Goal: Information Seeking & Learning: Learn about a topic

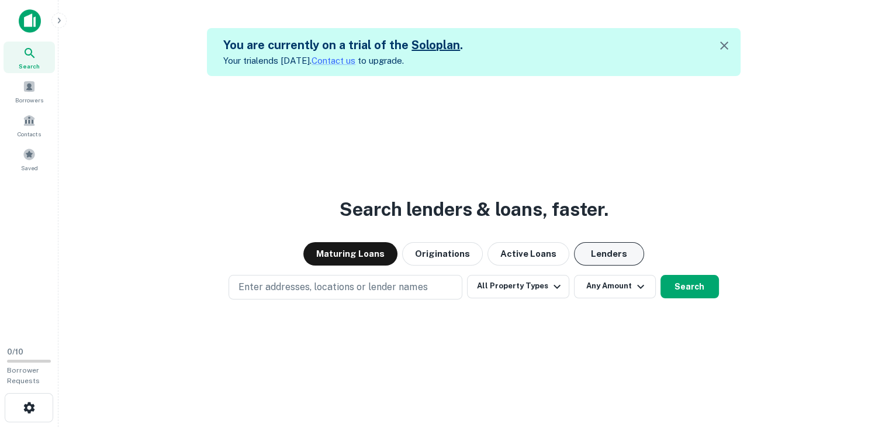
click at [592, 258] on button "Lenders" at bounding box center [609, 253] width 70 height 23
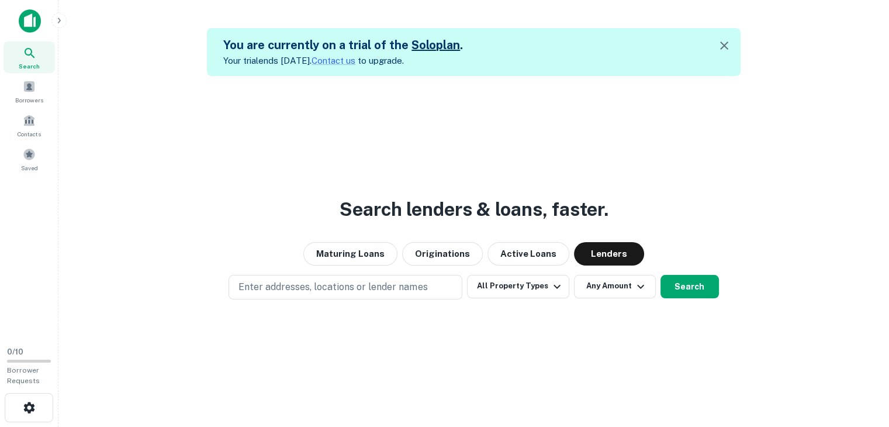
click at [61, 24] on icon "button" at bounding box center [58, 20] width 9 height 9
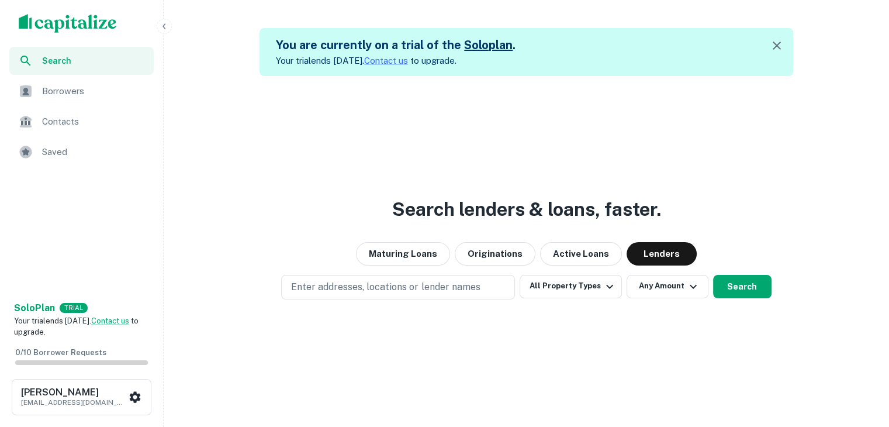
click at [61, 31] on img "scrollable content" at bounding box center [68, 23] width 98 height 19
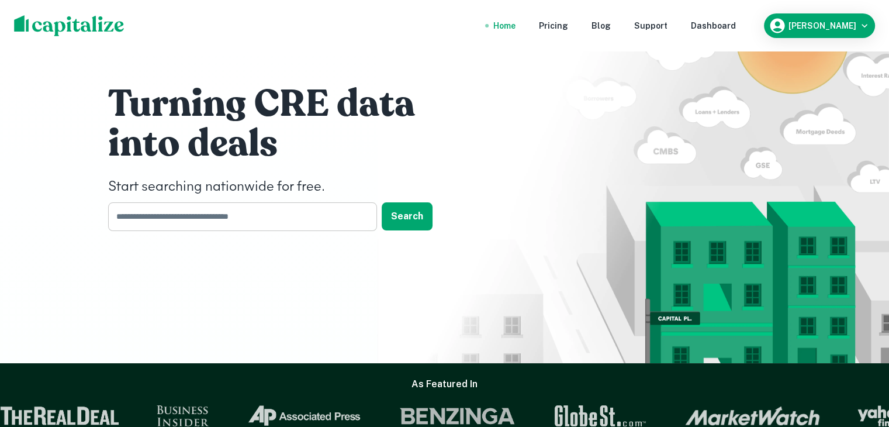
click at [313, 217] on input "text" at bounding box center [238, 216] width 261 height 29
click at [728, 23] on div "Dashboard" at bounding box center [713, 25] width 45 height 13
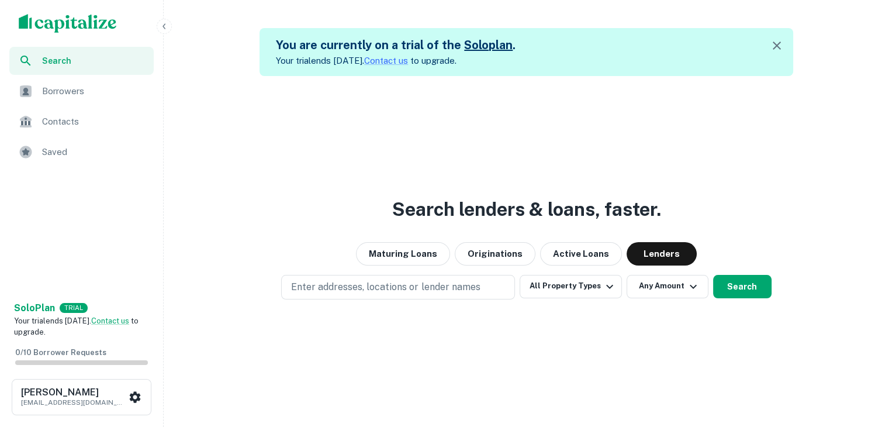
scroll to position [28, 0]
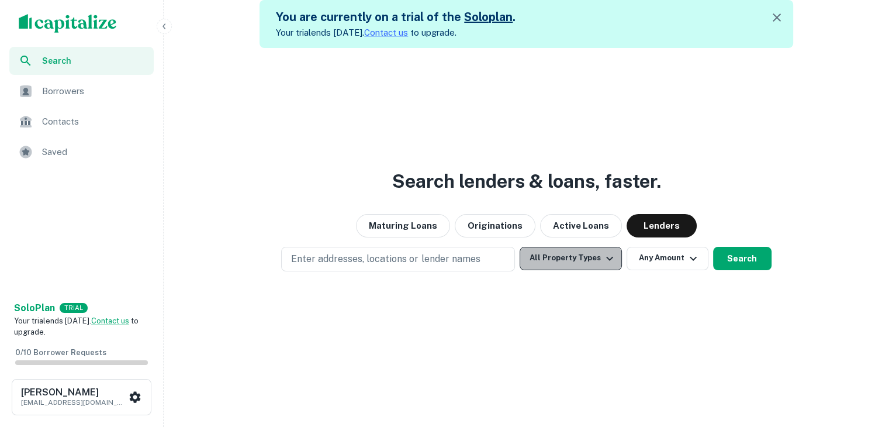
click at [586, 265] on button "All Property Types" at bounding box center [571, 258] width 102 height 23
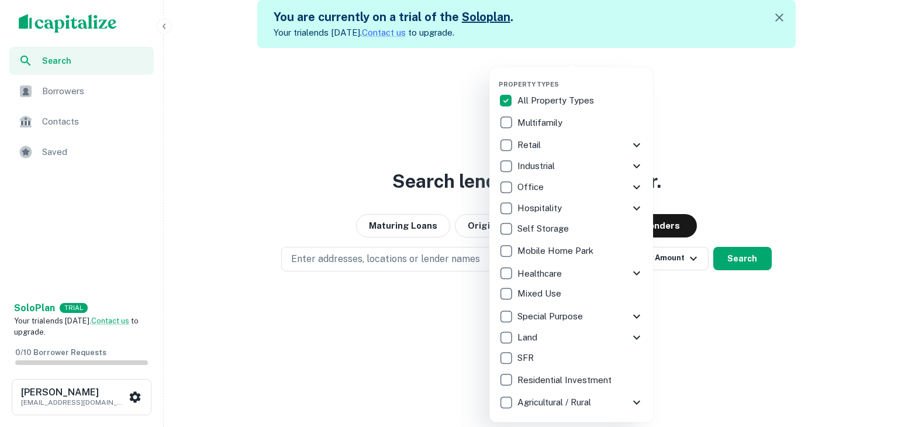
click at [455, 163] on div at bounding box center [449, 213] width 898 height 427
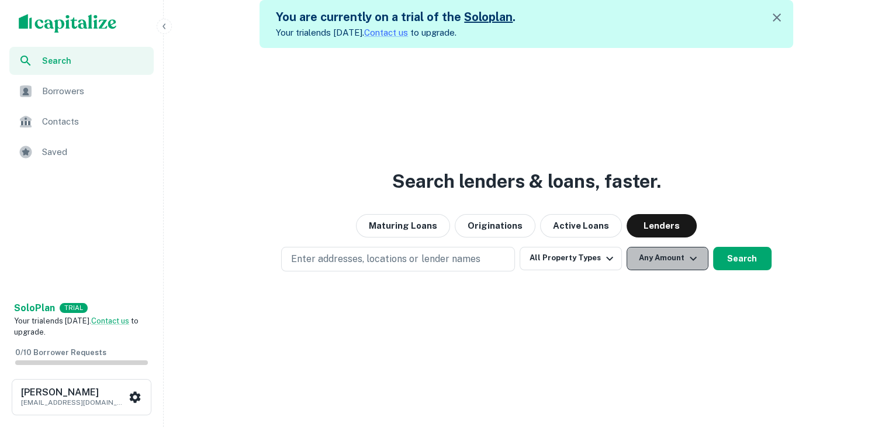
click at [652, 268] on button "Any Amount" at bounding box center [668, 258] width 82 height 23
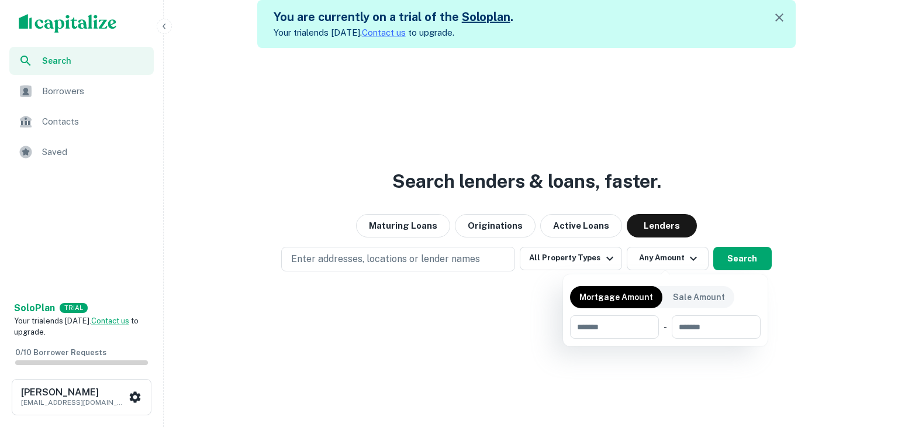
click at [505, 226] on div at bounding box center [449, 213] width 898 height 427
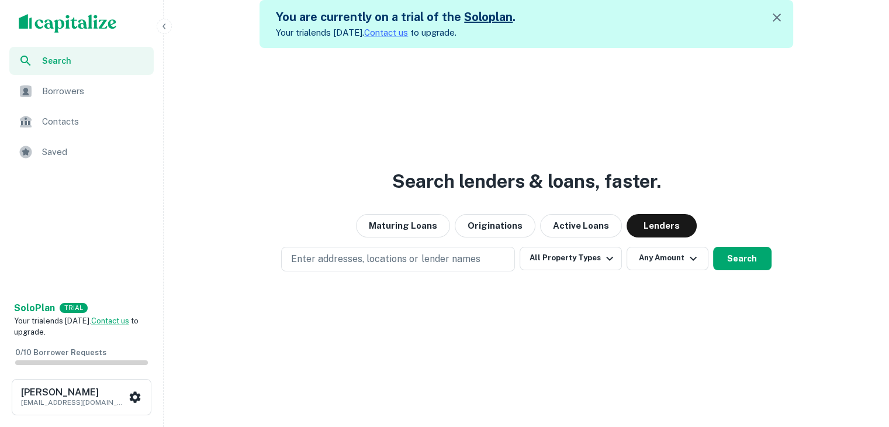
click at [505, 226] on button "Originations" at bounding box center [495, 225] width 81 height 23
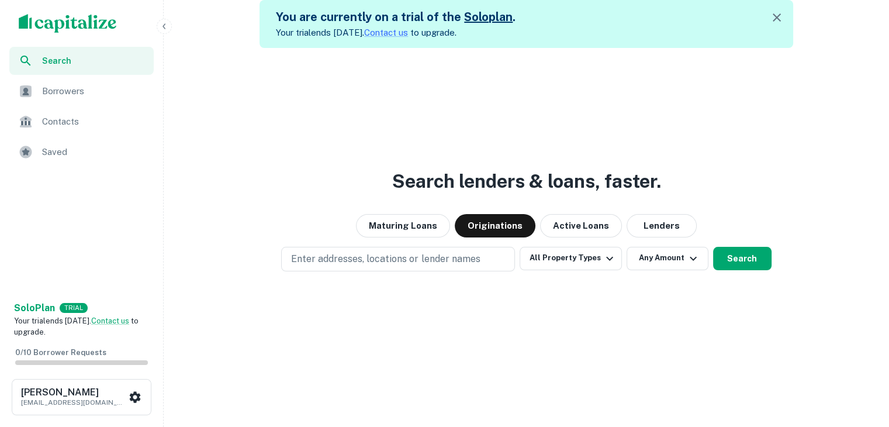
click at [560, 388] on div "Search lenders & loans, faster. Maturing Loans Originations Active Loans Lender…" at bounding box center [526, 261] width 716 height 427
